Goal: Transaction & Acquisition: Obtain resource

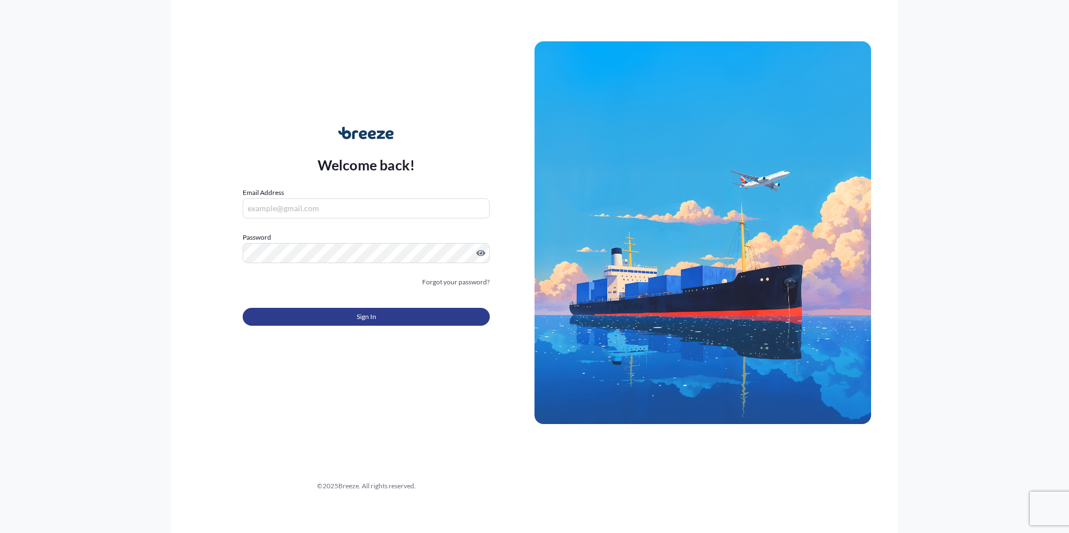
type input "[EMAIL_ADDRESS][PERSON_NAME][DOMAIN_NAME]"
click at [337, 310] on button "Sign In" at bounding box center [366, 317] width 247 height 18
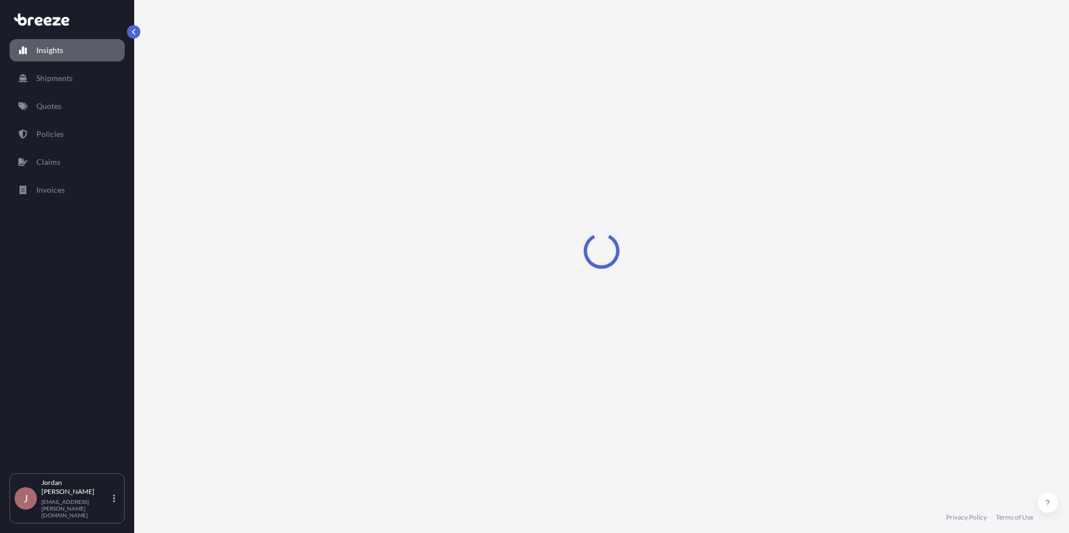
select select "2025"
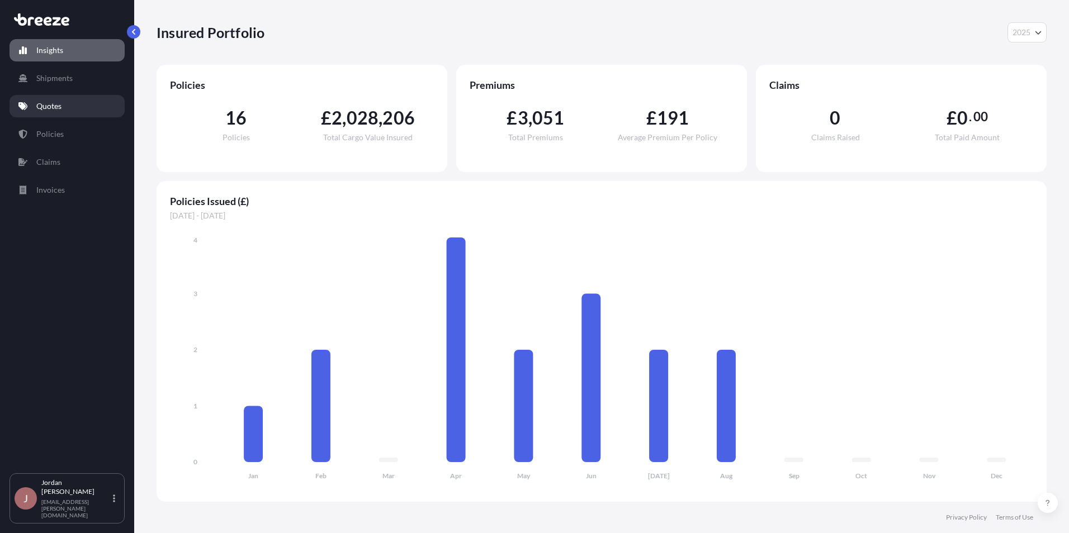
click at [89, 106] on link "Quotes" at bounding box center [67, 106] width 115 height 22
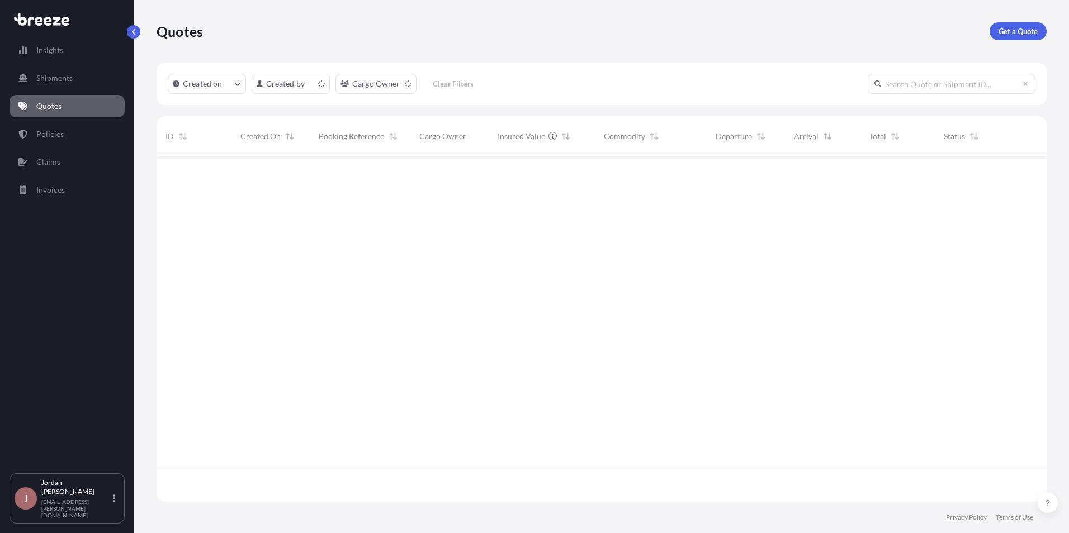
scroll to position [343, 881]
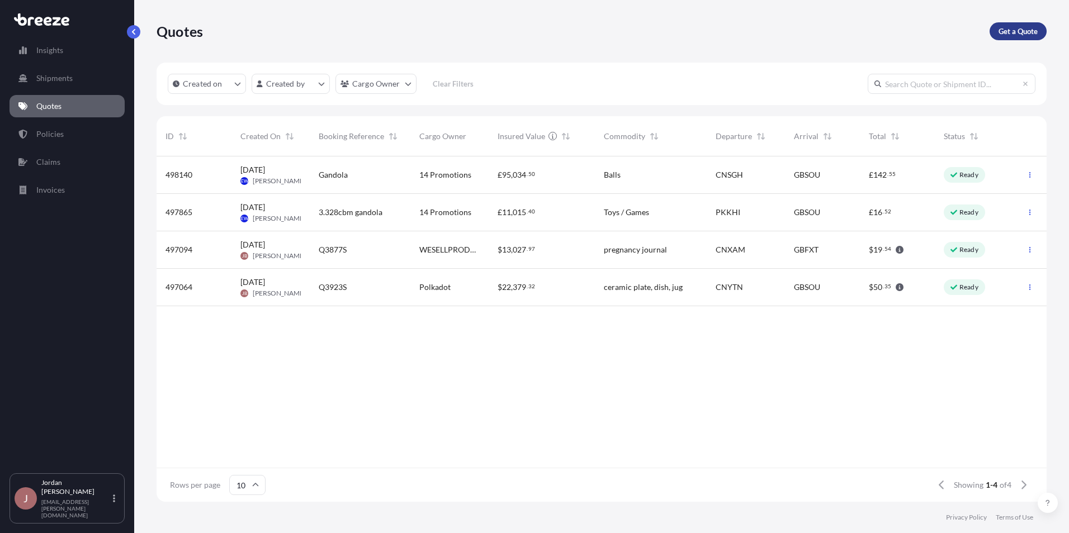
click at [1018, 32] on p "Get a Quote" at bounding box center [1017, 31] width 39 height 11
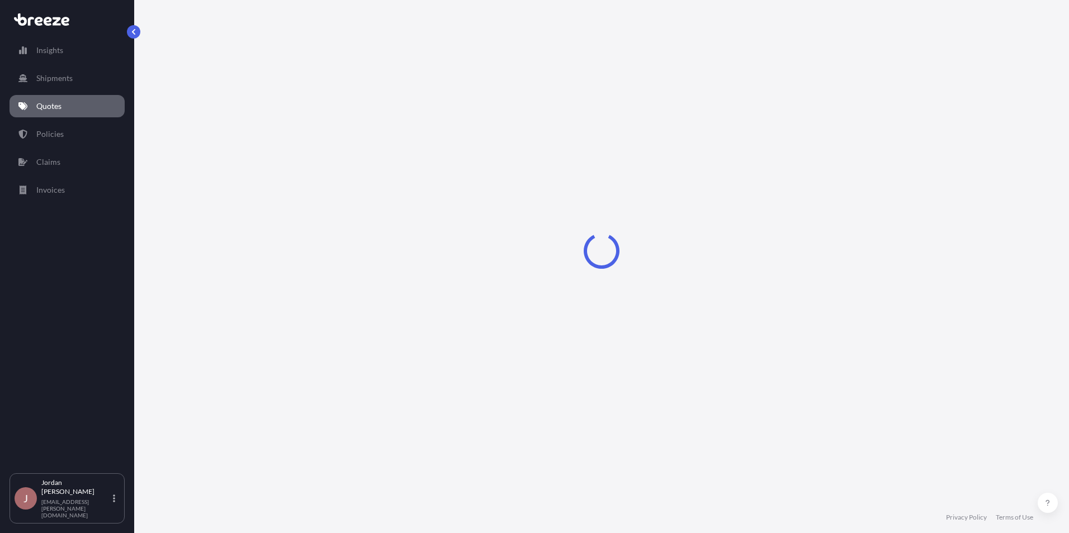
select select "Sea"
select select "1"
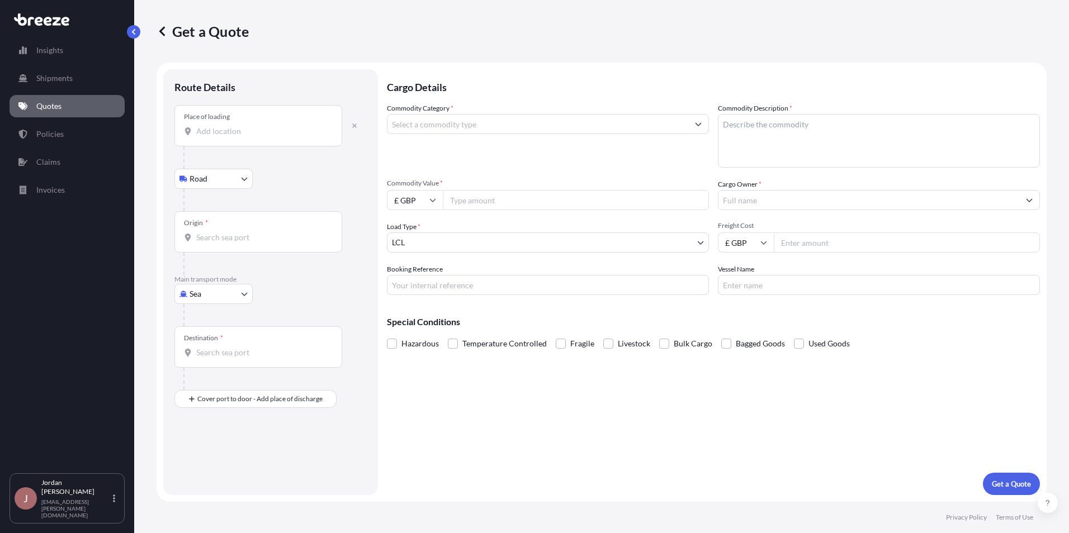
click at [265, 125] on div "Place of loading" at bounding box center [258, 125] width 168 height 41
click at [265, 126] on input "Place of loading" at bounding box center [262, 131] width 132 height 11
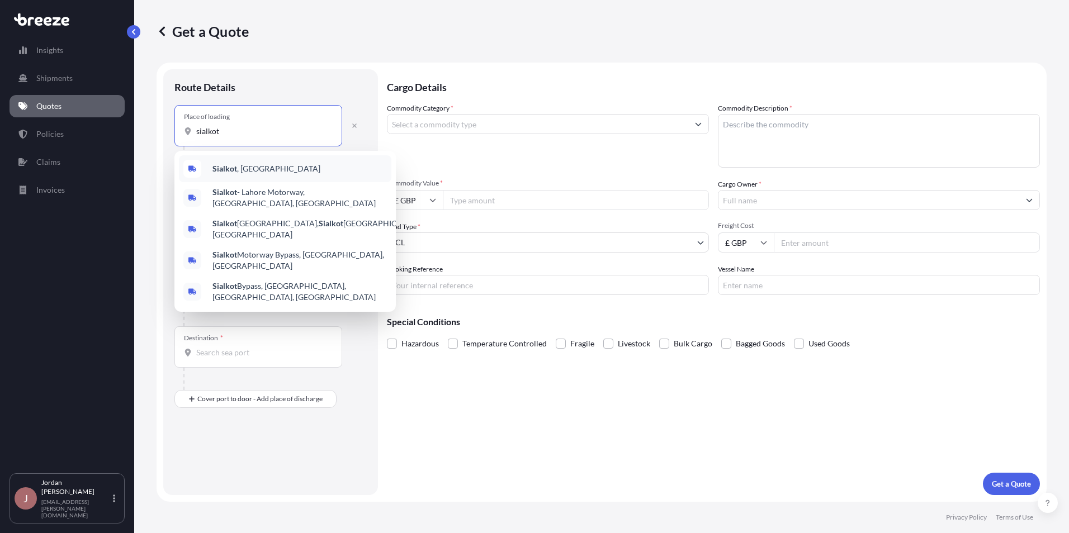
click at [250, 165] on span "Sialkot , [GEOGRAPHIC_DATA]" at bounding box center [266, 168] width 108 height 11
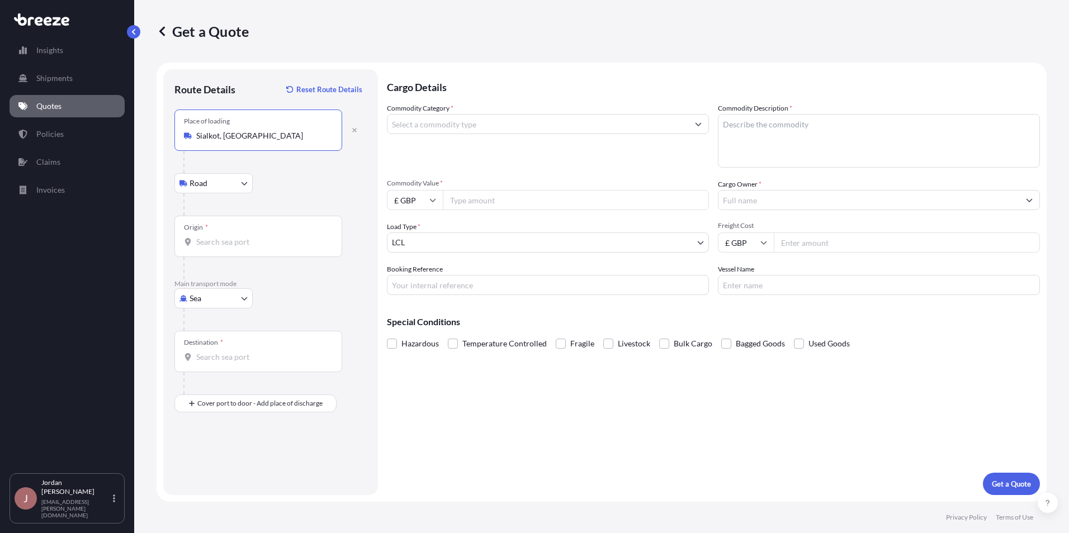
type input "Sialkot, [GEOGRAPHIC_DATA]"
click at [218, 240] on input "Origin *" at bounding box center [262, 241] width 132 height 11
click at [240, 232] on div "Origin *" at bounding box center [258, 236] width 168 height 41
click at [240, 236] on input "Origin * Please select an origin" at bounding box center [262, 241] width 132 height 11
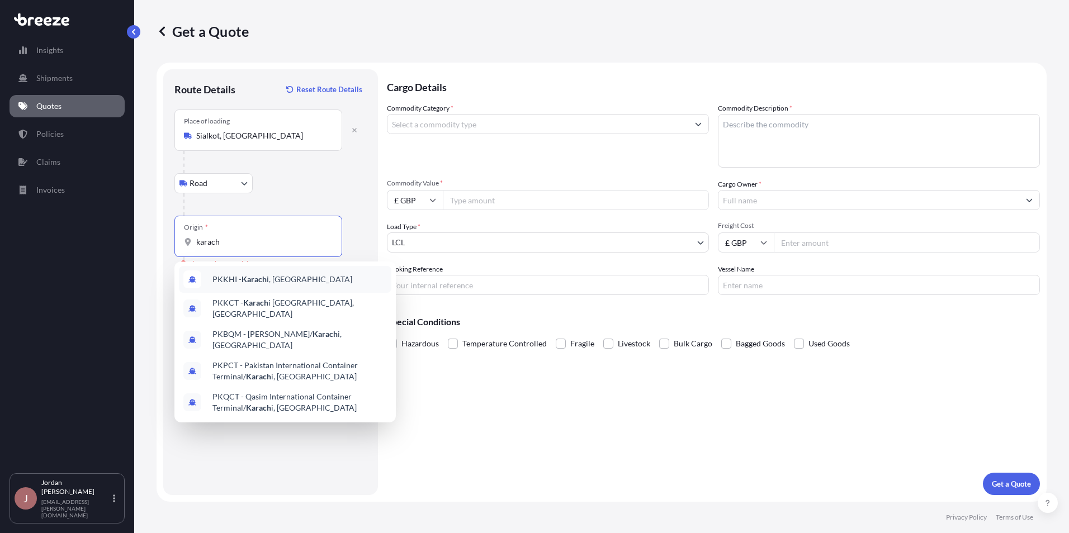
click at [279, 283] on span "PKKHI - [GEOGRAPHIC_DATA] i, [GEOGRAPHIC_DATA]" at bounding box center [282, 279] width 140 height 11
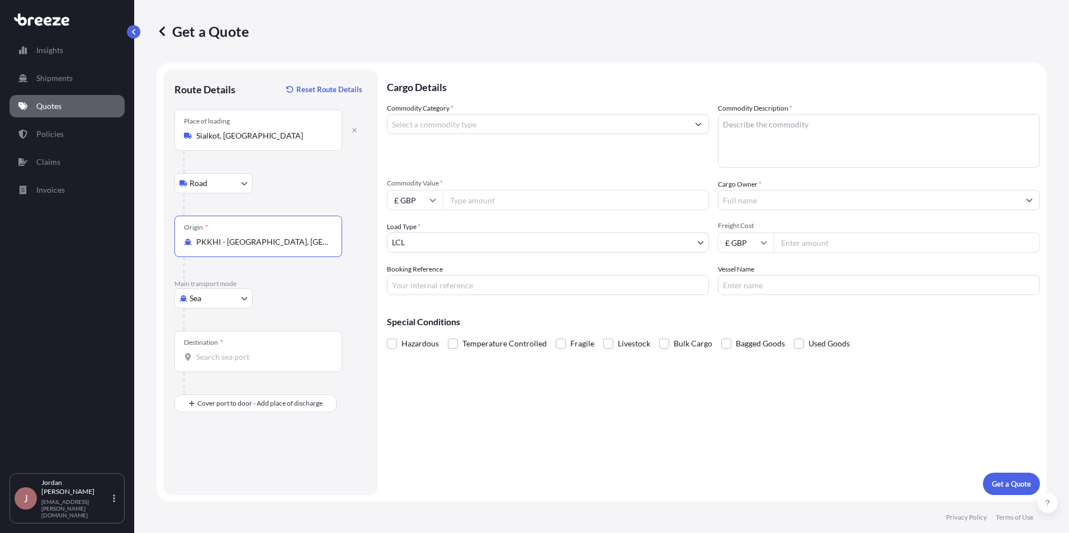
type input "PKKHI - [GEOGRAPHIC_DATA], [GEOGRAPHIC_DATA]"
click at [232, 355] on input "Destination *" at bounding box center [262, 357] width 132 height 11
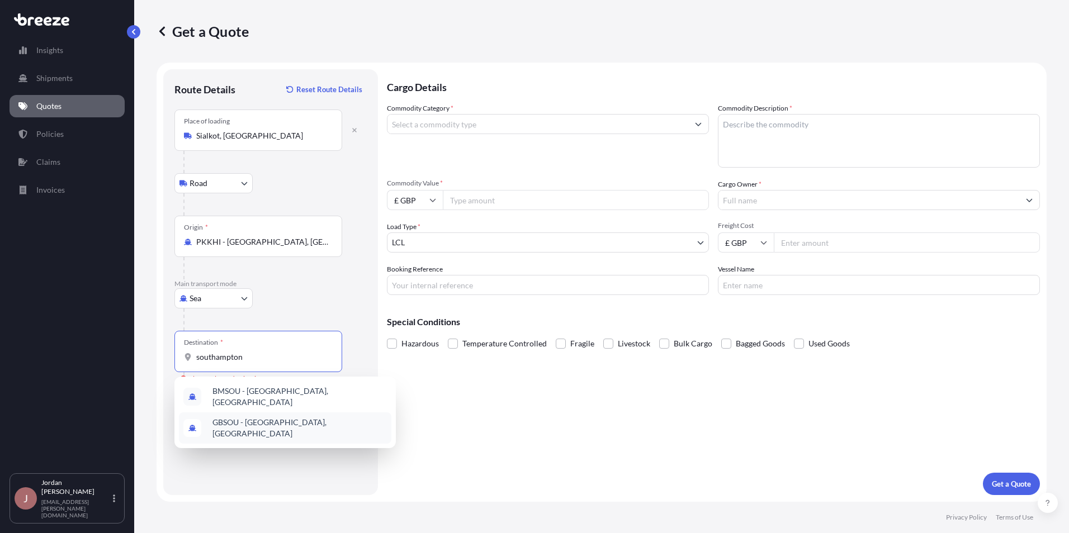
click at [266, 422] on span "GBSOU - [GEOGRAPHIC_DATA], [GEOGRAPHIC_DATA]" at bounding box center [299, 428] width 174 height 22
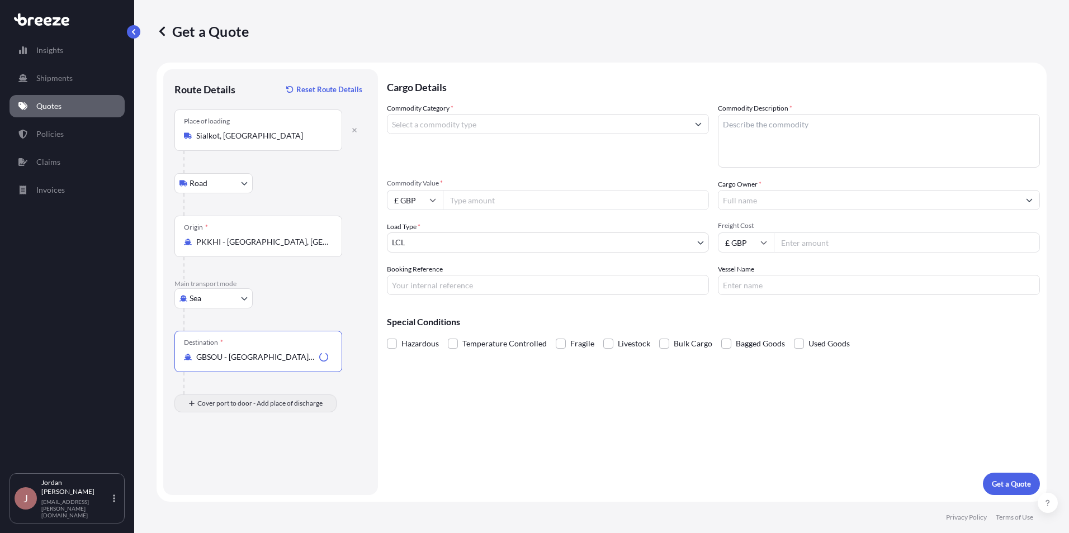
type input "GBSOU - [GEOGRAPHIC_DATA], [GEOGRAPHIC_DATA]"
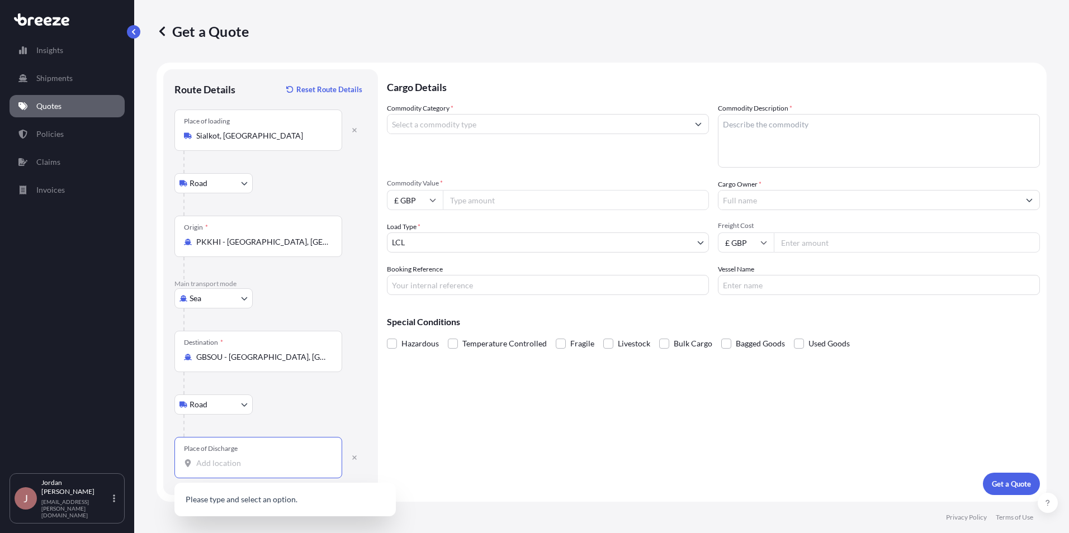
click at [234, 463] on input "Place of Discharge" at bounding box center [262, 463] width 132 height 11
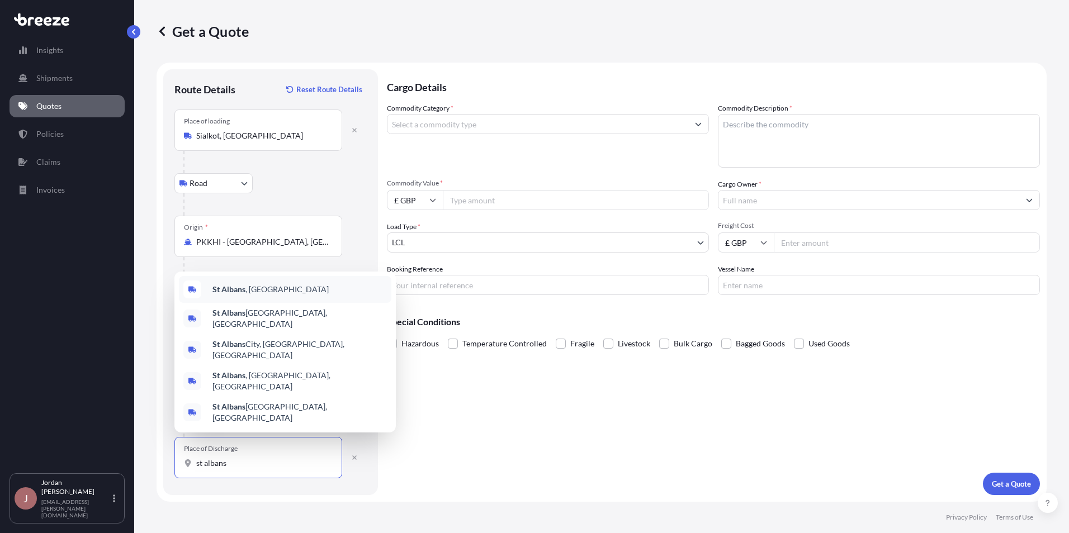
click at [263, 303] on div "[GEOGRAPHIC_DATA] , [GEOGRAPHIC_DATA]" at bounding box center [285, 289] width 212 height 27
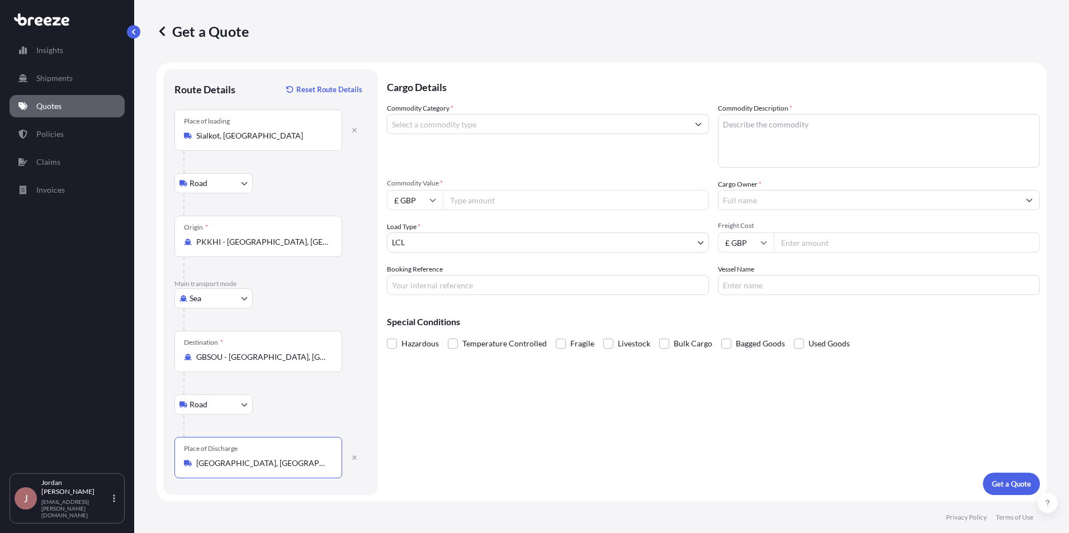
type input "[GEOGRAPHIC_DATA], [GEOGRAPHIC_DATA]"
click at [474, 123] on input "Commodity Category *" at bounding box center [537, 124] width 301 height 20
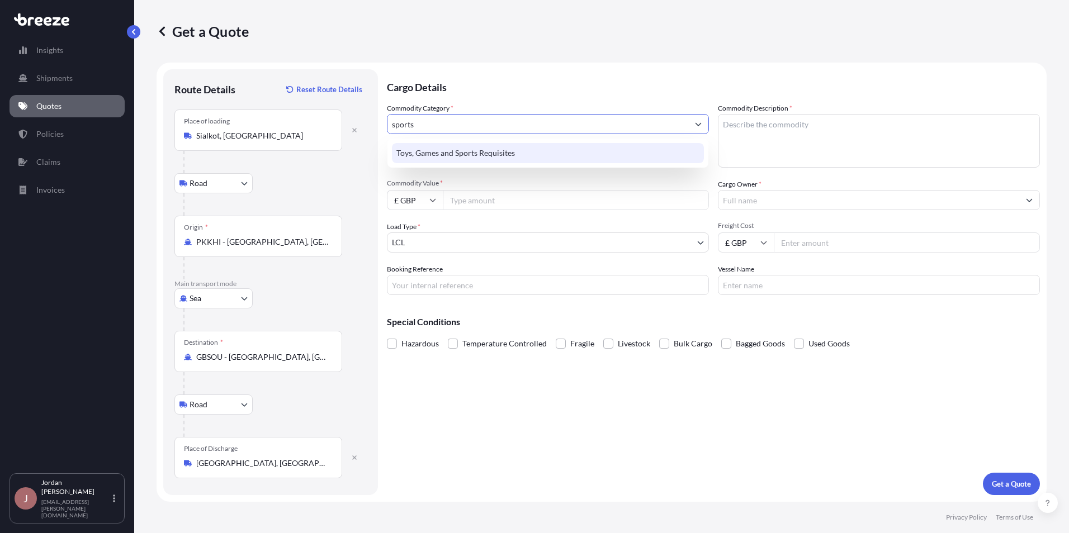
click at [493, 154] on div "Toys, Games and Sports Requisites" at bounding box center [548, 153] width 312 height 20
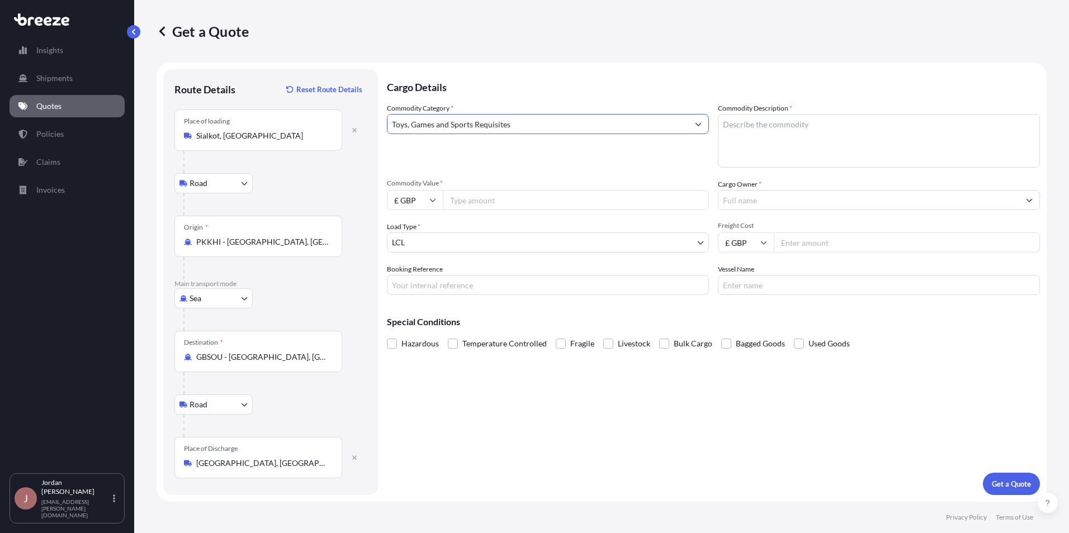
type input "Toys, Games and Sports Requisites"
click at [748, 129] on textarea "Commodity Description *" at bounding box center [879, 141] width 322 height 54
type textarea "Footballs"
type input "4050.00"
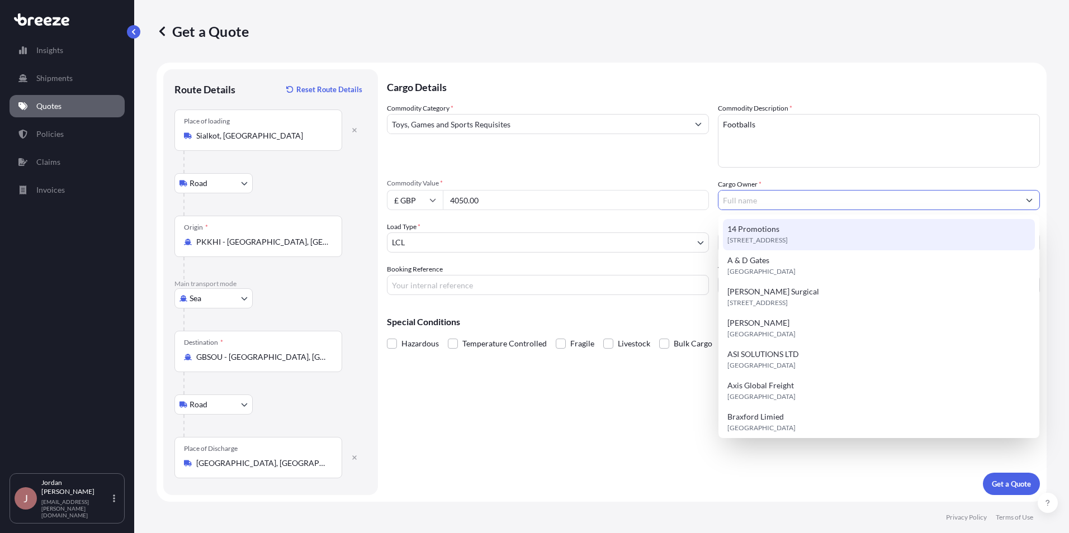
click at [792, 234] on div "[STREET_ADDRESS]" at bounding box center [879, 234] width 312 height 31
type input "14 Promotions"
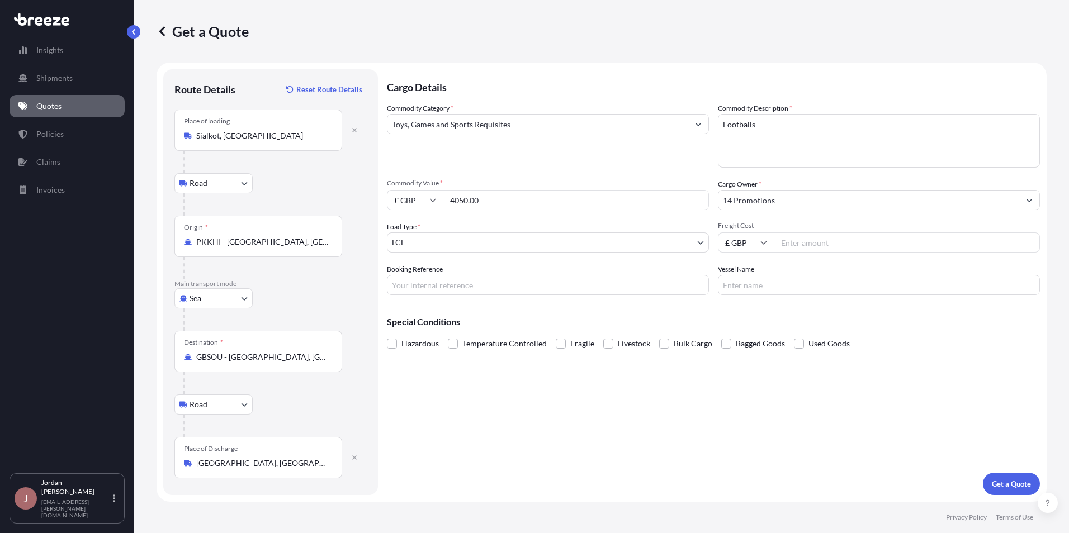
click at [800, 247] on input "Freight Cost" at bounding box center [906, 242] width 266 height 20
type input "725.00"
type input "Q4013S"
type input "n/a"
click at [1008, 482] on p "Get a Quote" at bounding box center [1010, 483] width 39 height 11
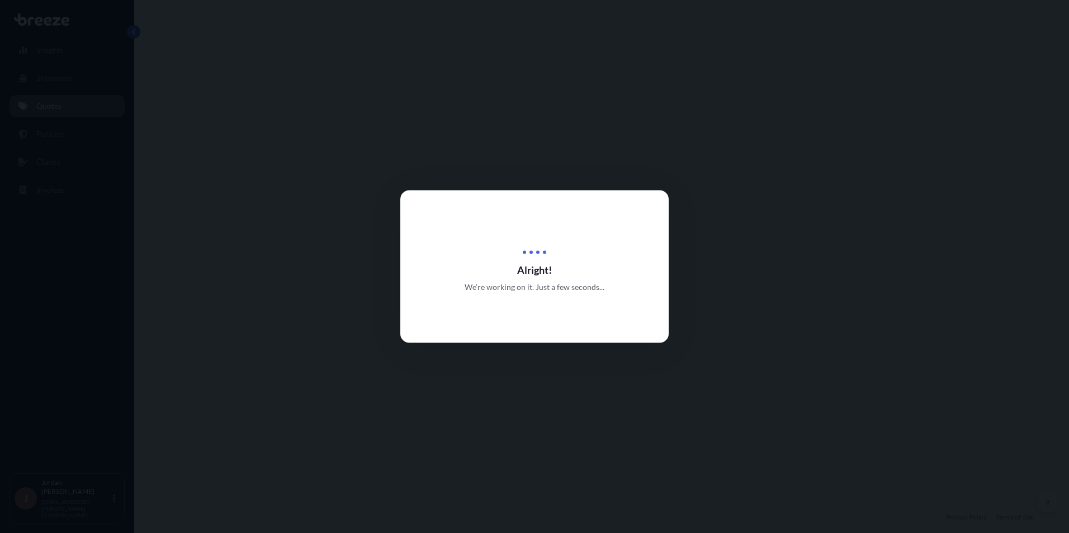
select select "Road"
select select "Sea"
select select "Road"
select select "1"
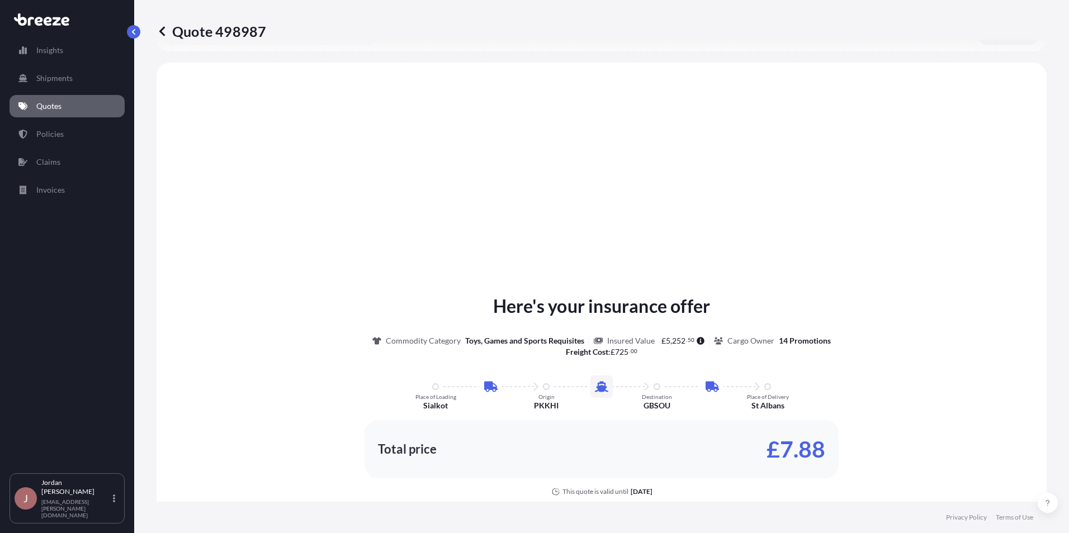
scroll to position [447, 0]
